Goal: Task Accomplishment & Management: Manage account settings

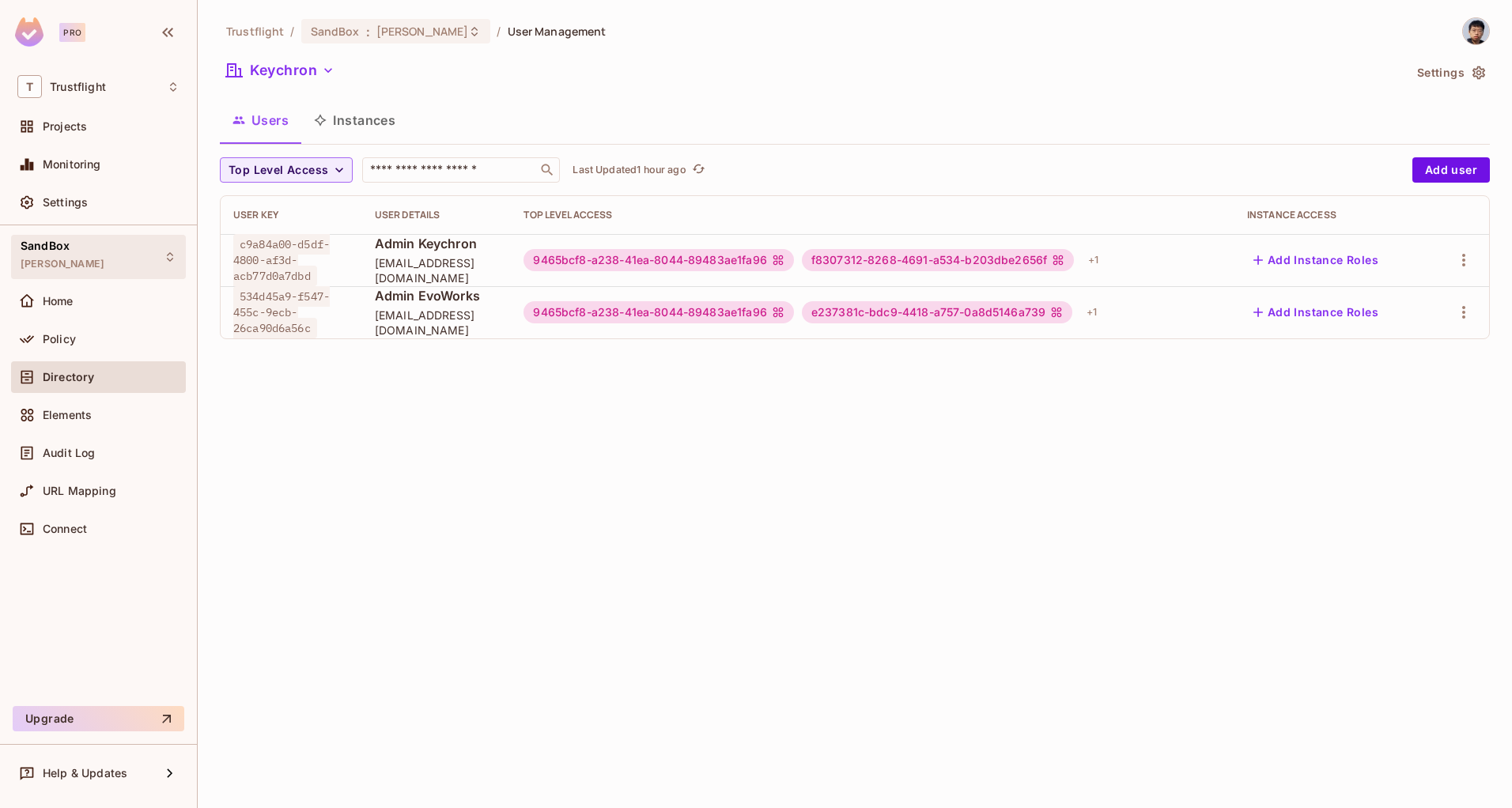
click at [129, 266] on div "SandBox alex_dev" at bounding box center [98, 256] width 175 height 43
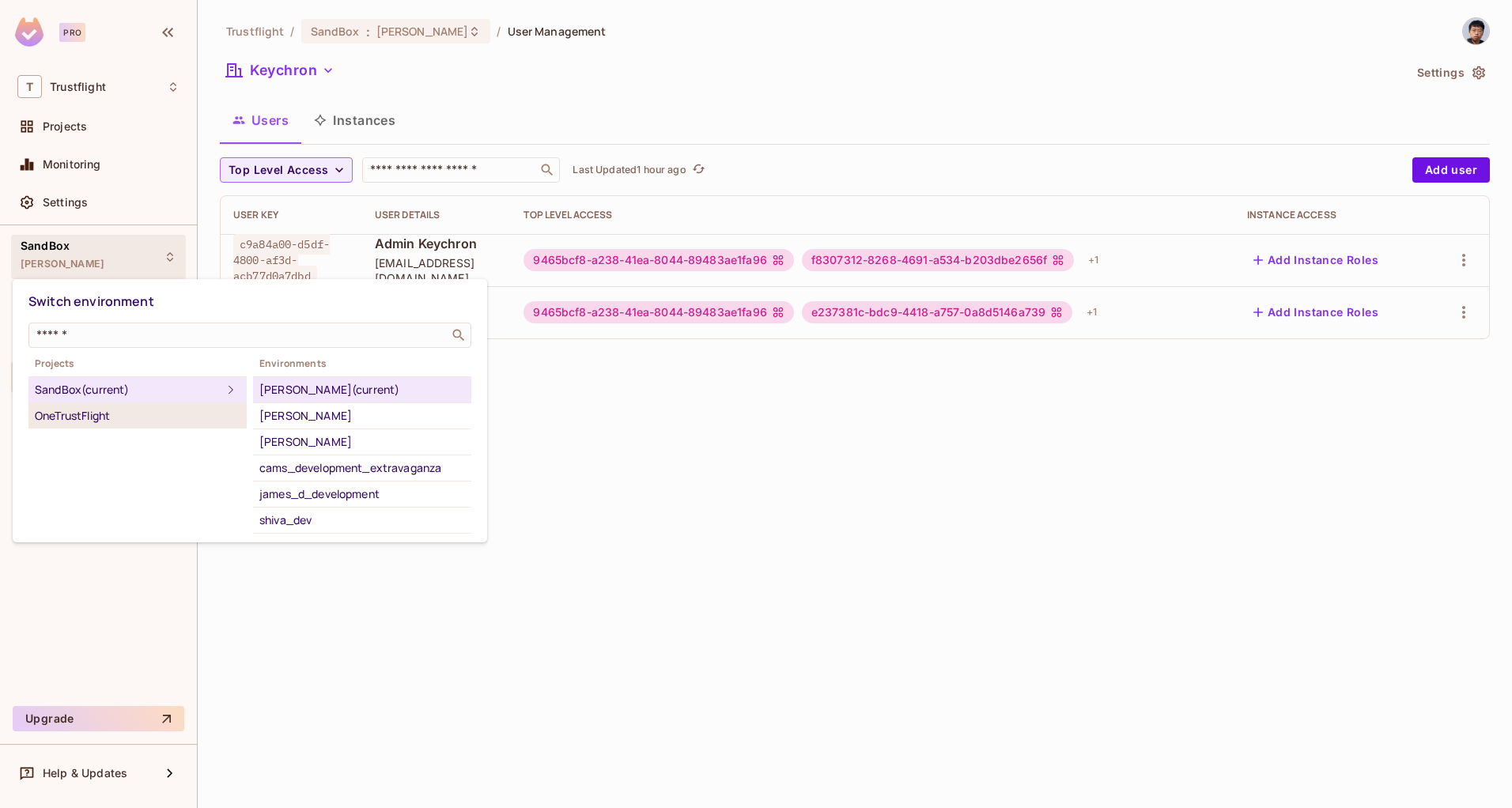
click at [68, 416] on div "OneTrustFlight" at bounding box center [138, 415] width 206 height 19
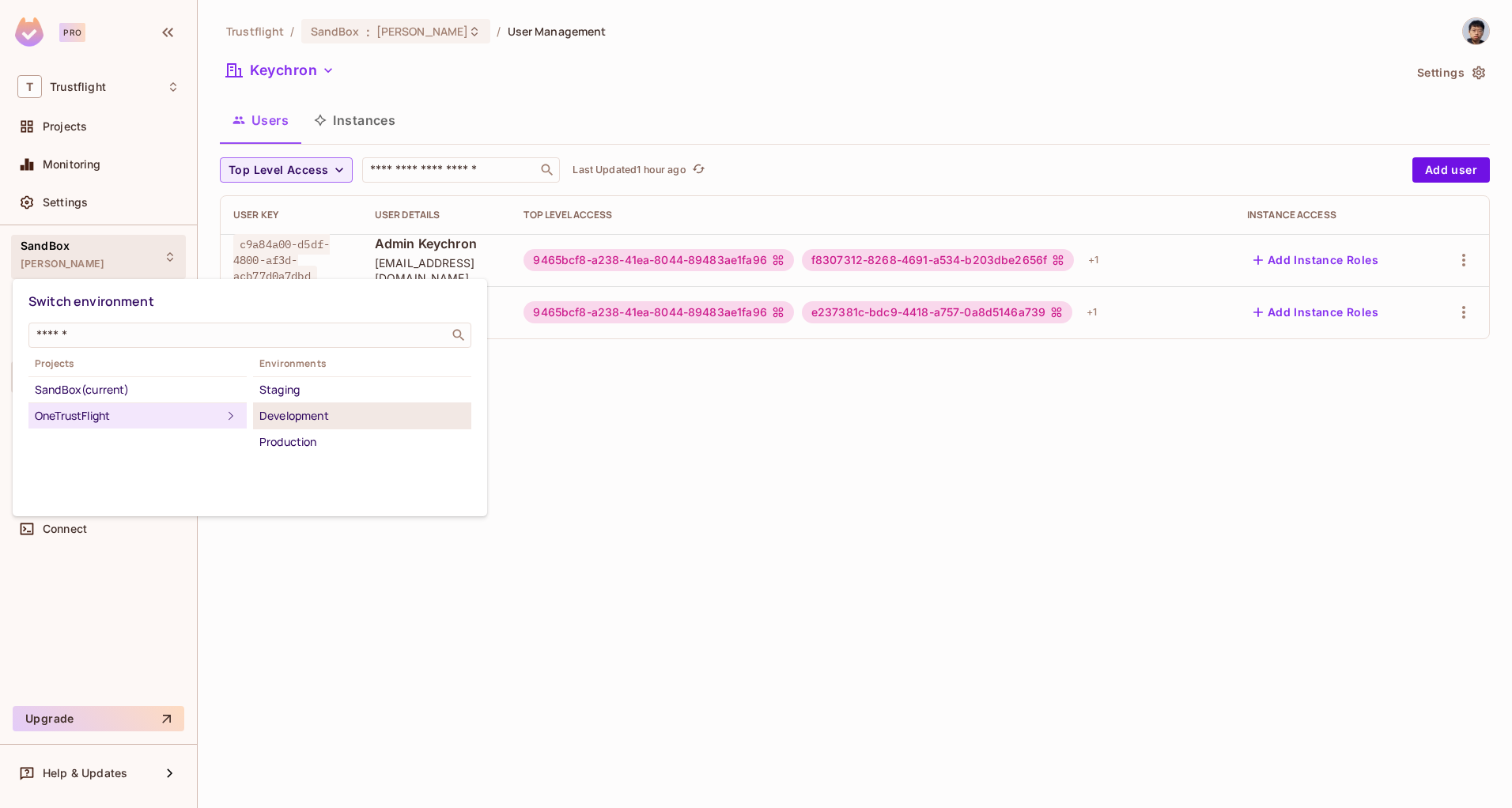
click at [317, 418] on div "Development" at bounding box center [362, 415] width 206 height 19
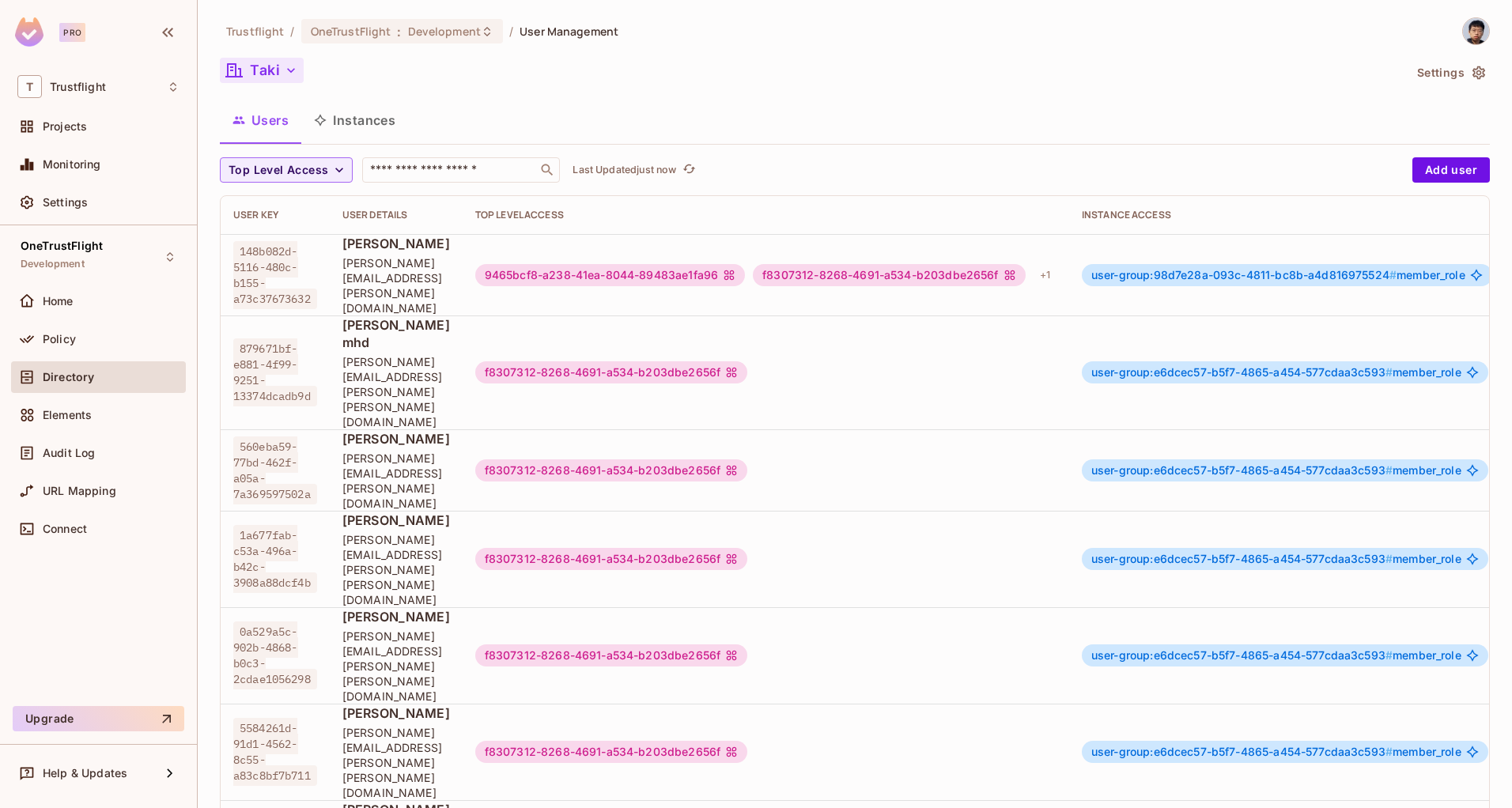
click at [277, 64] on button "Taki" at bounding box center [261, 70] width 84 height 26
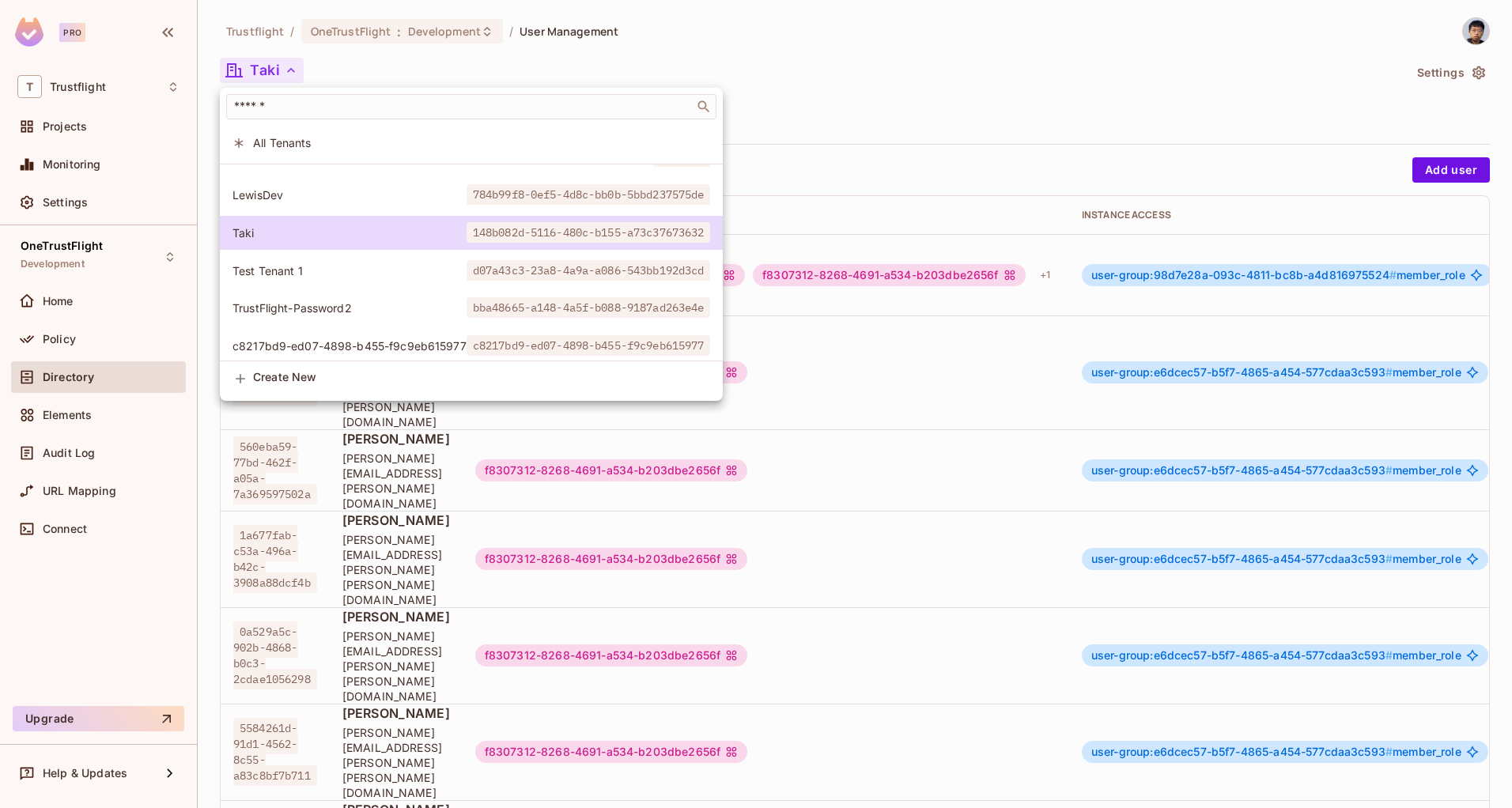
scroll to position [43, 0]
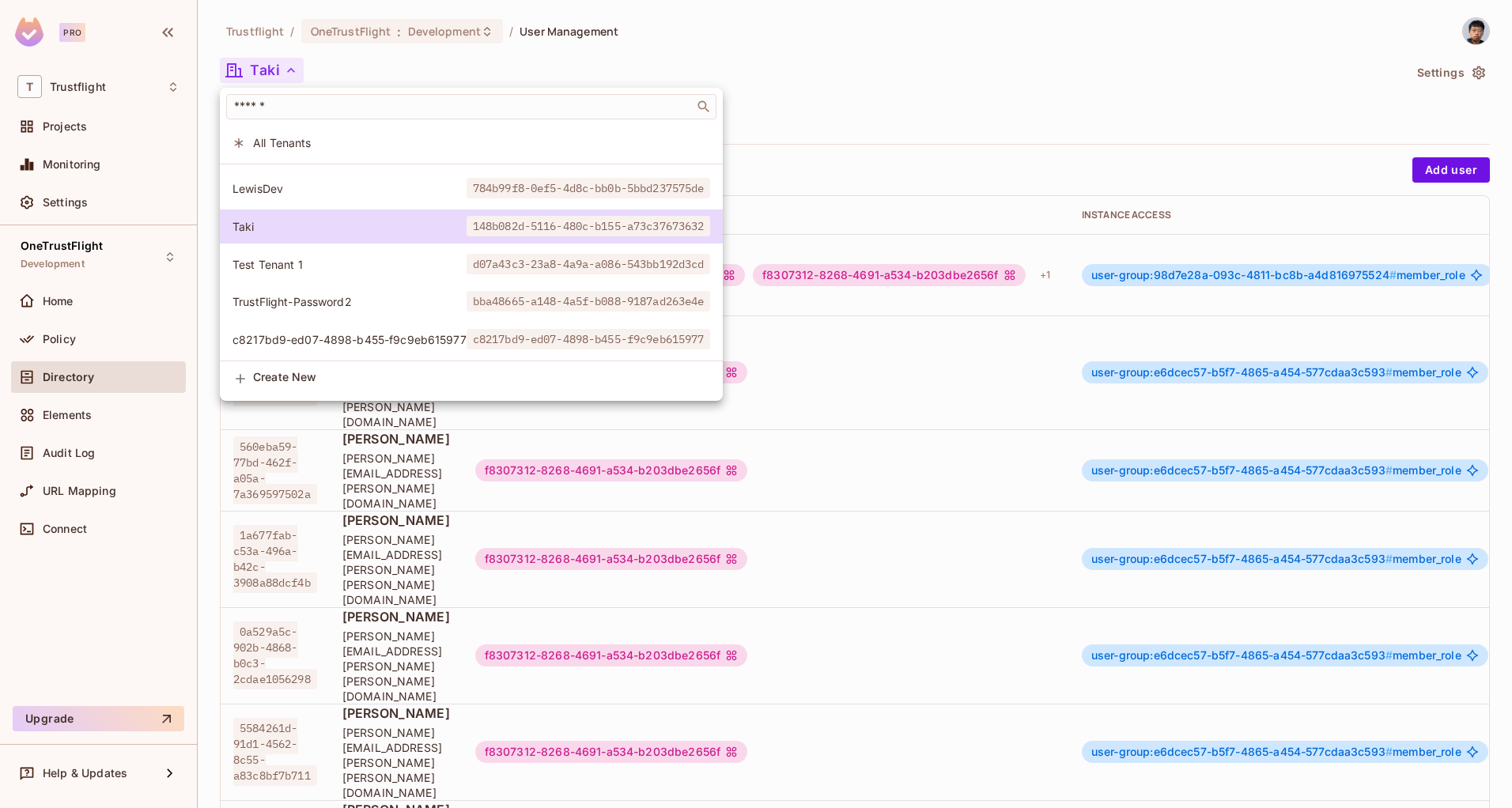
click at [914, 96] on div at bounding box center [756, 404] width 1512 height 808
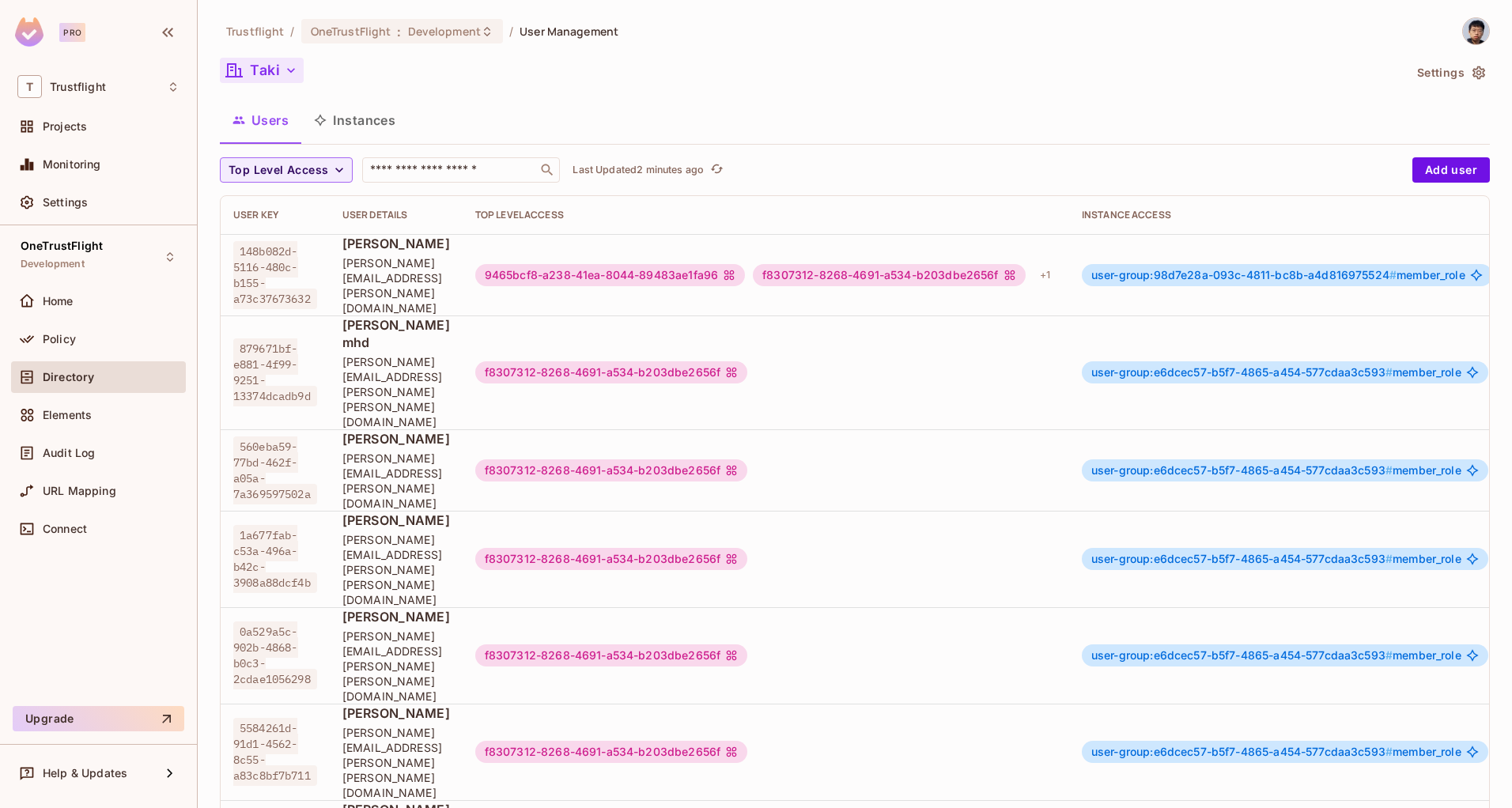
click at [287, 68] on icon "button" at bounding box center [291, 70] width 8 height 5
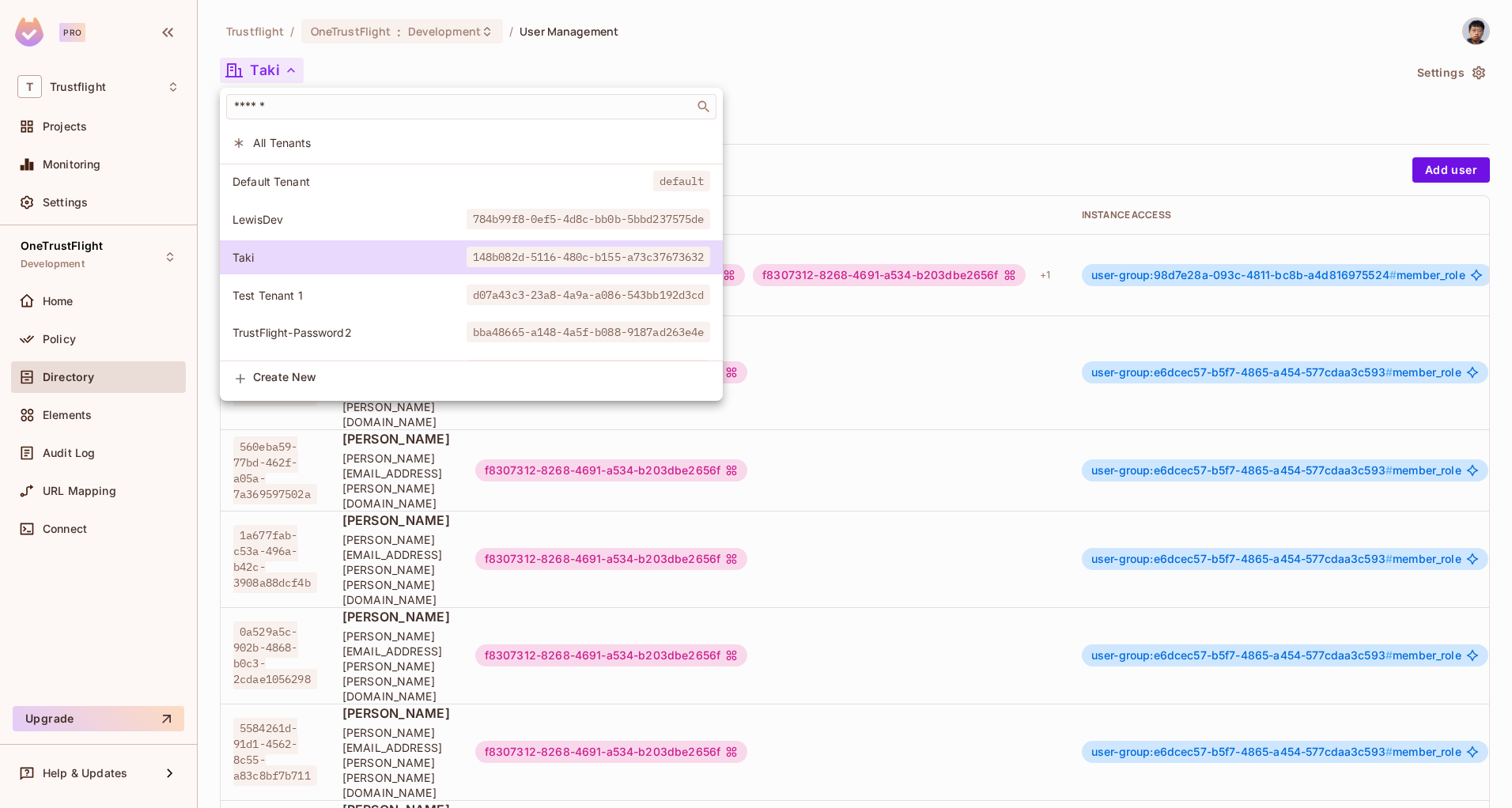
click at [1478, 87] on div at bounding box center [756, 404] width 1512 height 808
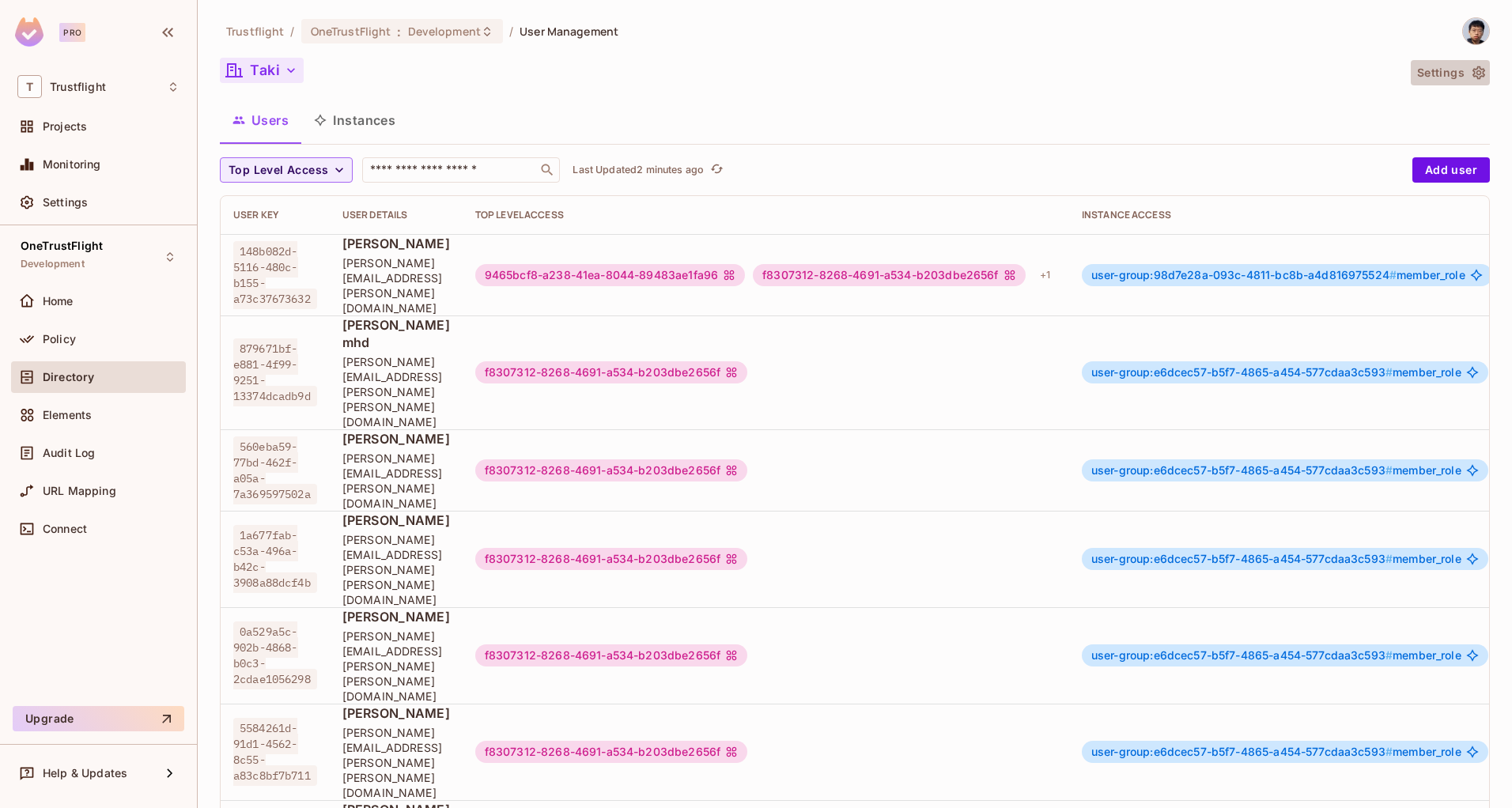
click at [1439, 69] on button "Settings" at bounding box center [1450, 72] width 79 height 26
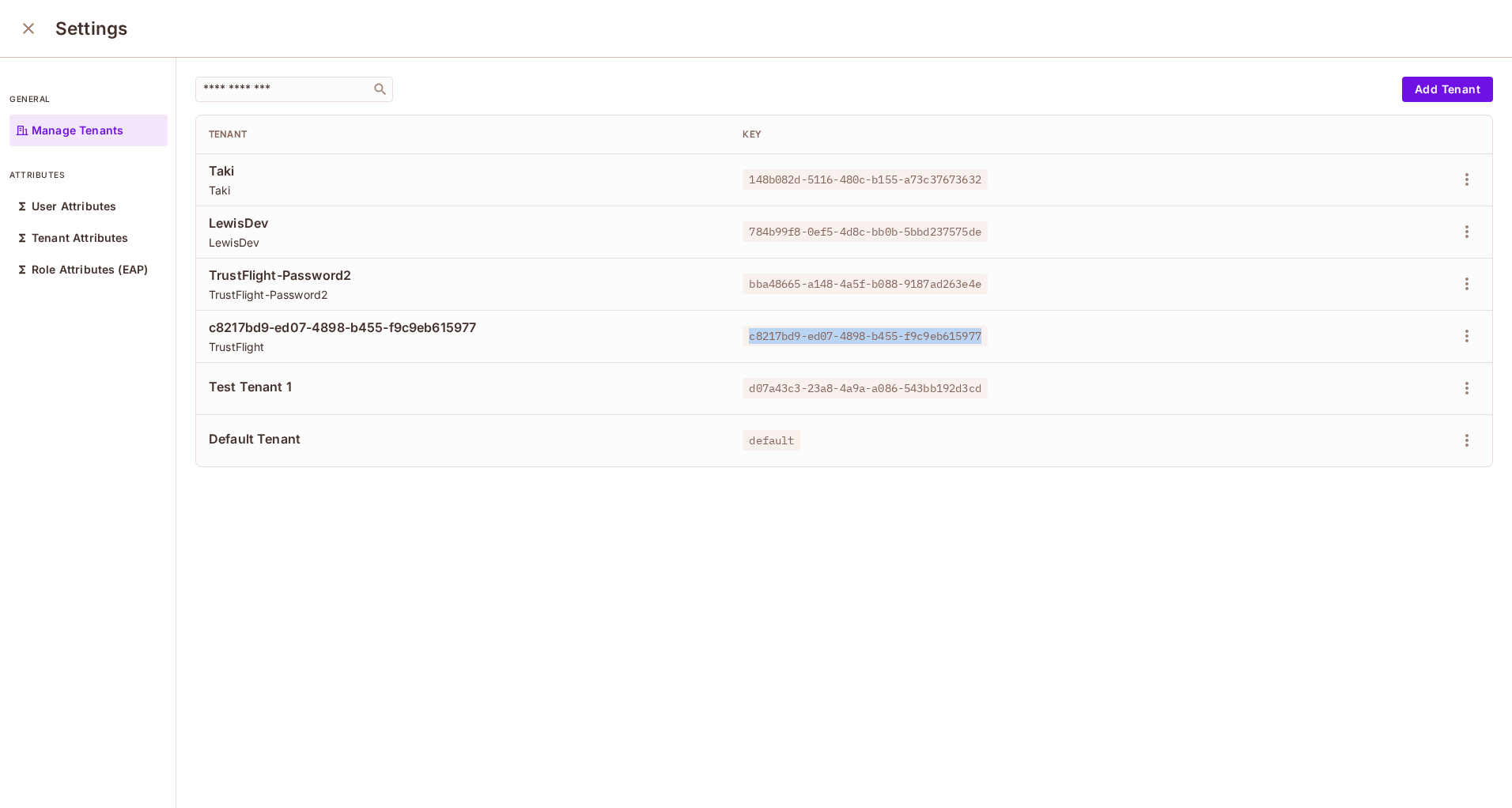
drag, startPoint x: 736, startPoint y: 337, endPoint x: 985, endPoint y: 332, distance: 249.1
click at [985, 332] on span "c8217bd9-ed07-4898-b455-f9c9eb615977" at bounding box center [865, 336] width 245 height 21
copy span "c8217bd9-ed07-4898-b455-f9c9eb615977"
drag, startPoint x: 739, startPoint y: 177, endPoint x: 990, endPoint y: 206, distance: 252.7
click at [989, 181] on div "148b082d-5116-480c-b155-a73c37673632" at bounding box center [996, 179] width 508 height 16
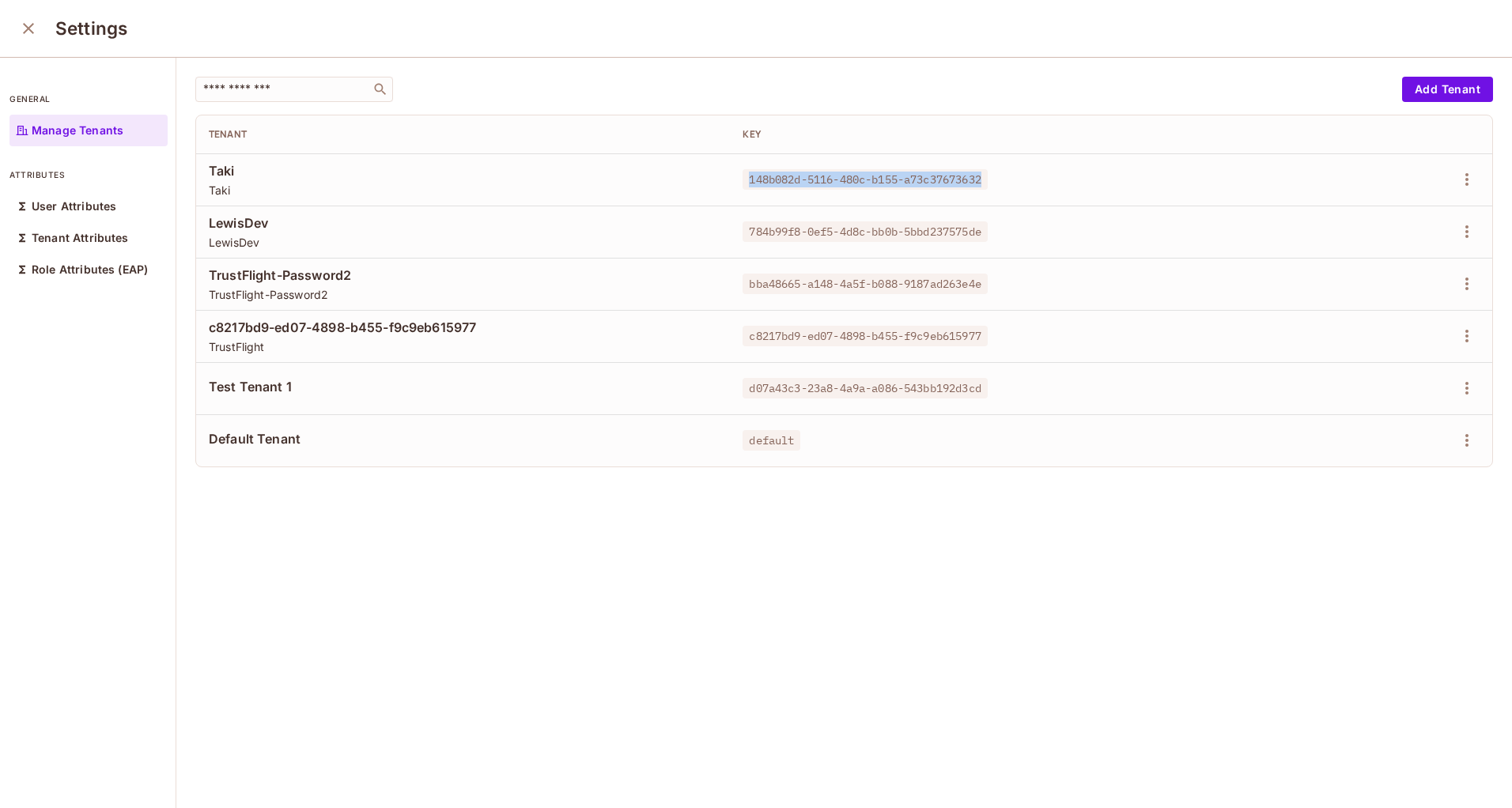
copy span "148b082d-5116-480c-b155-a73c37673632"
drag, startPoint x: 737, startPoint y: 228, endPoint x: 965, endPoint y: 235, distance: 228.1
click at [965, 235] on span "784b99f8-0ef5-4d8c-bb0b-5bbd237575de" at bounding box center [865, 231] width 245 height 21
click at [762, 285] on span "bba48665-a148-4a5f-b088-9187ad263e4e" at bounding box center [865, 283] width 245 height 21
drag, startPoint x: 750, startPoint y: 337, endPoint x: 973, endPoint y: 338, distance: 223.0
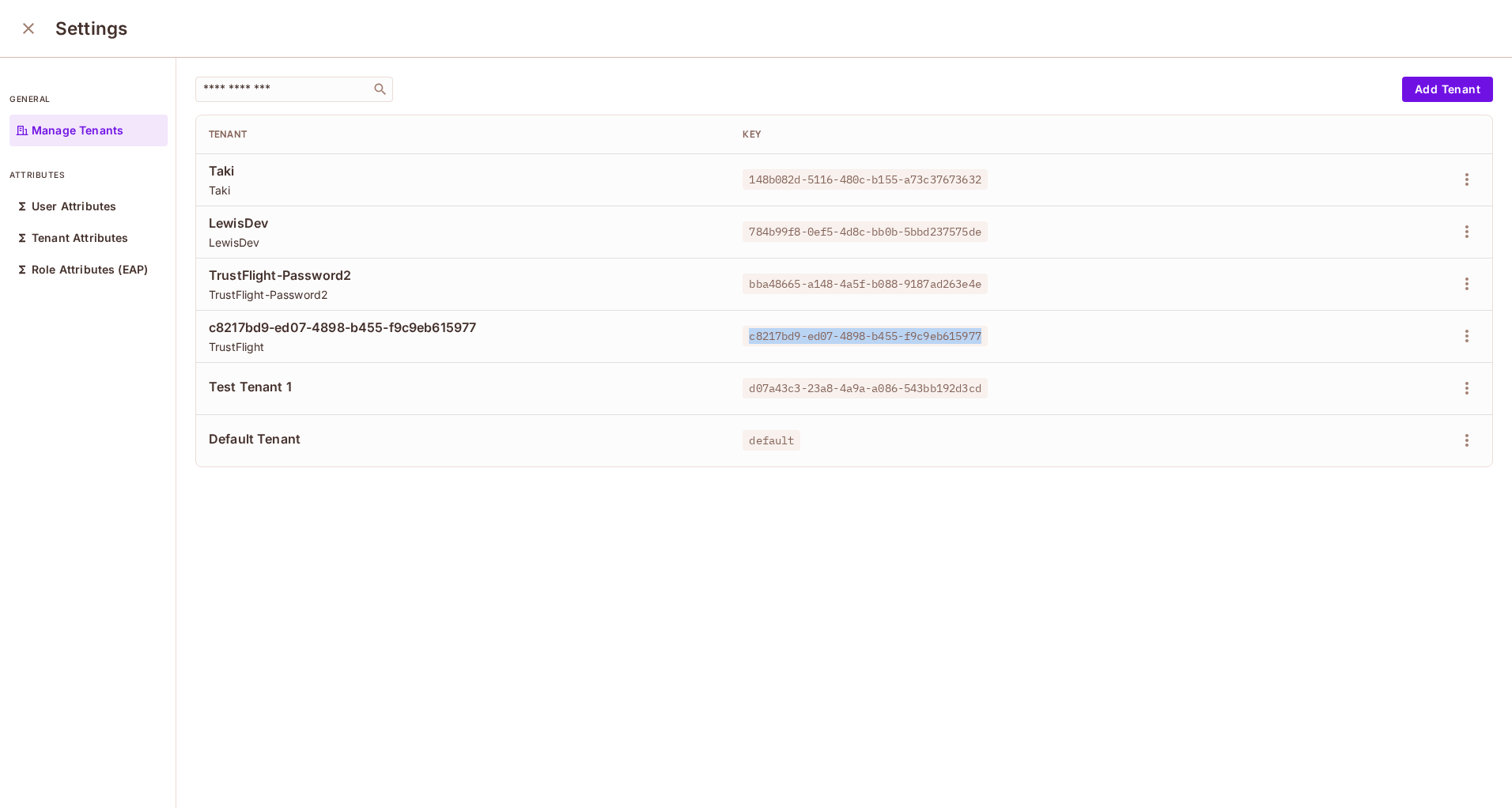
click at [983, 334] on span "c8217bd9-ed07-4898-b455-f9c9eb615977" at bounding box center [865, 336] width 245 height 21
copy span "c8217bd9-ed07-4898-b455-f9c9eb615977"
drag, startPoint x: 741, startPoint y: 388, endPoint x: 981, endPoint y: 391, distance: 240.0
click at [981, 391] on span "d07a43c3-23a8-4a9a-a086-543bb192d3cd" at bounding box center [865, 388] width 245 height 21
copy span "d07a43c3-23a8-4a9a-a086-543bb192d3cd"
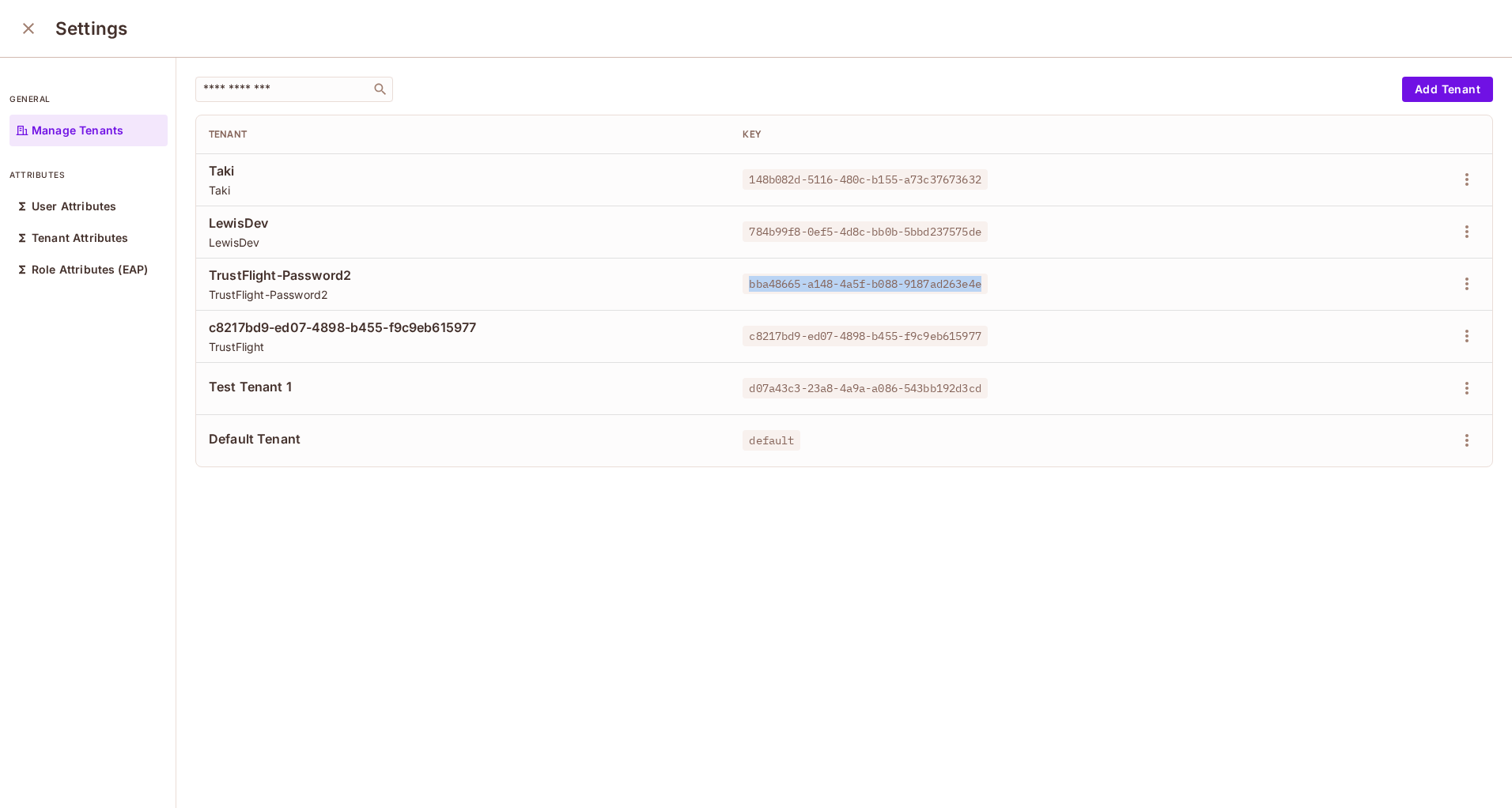
drag, startPoint x: 741, startPoint y: 278, endPoint x: 1002, endPoint y: 291, distance: 261.3
click at [1002, 291] on div "bba48665-a148-4a5f-b088-9187ad263e4e" at bounding box center [996, 283] width 508 height 16
copy span "bba48665-a148-4a5f-b088-9187ad263e4e"
click at [910, 636] on div "​ Add Tenant Tenant Key Taki Taki 148b082d-5116-480c-b155-a73c37673632 [PERSON_…" at bounding box center [844, 433] width 1335 height 752
click at [27, 30] on icon "close" at bounding box center [28, 28] width 11 height 11
